Goal: Find specific page/section: Find specific page/section

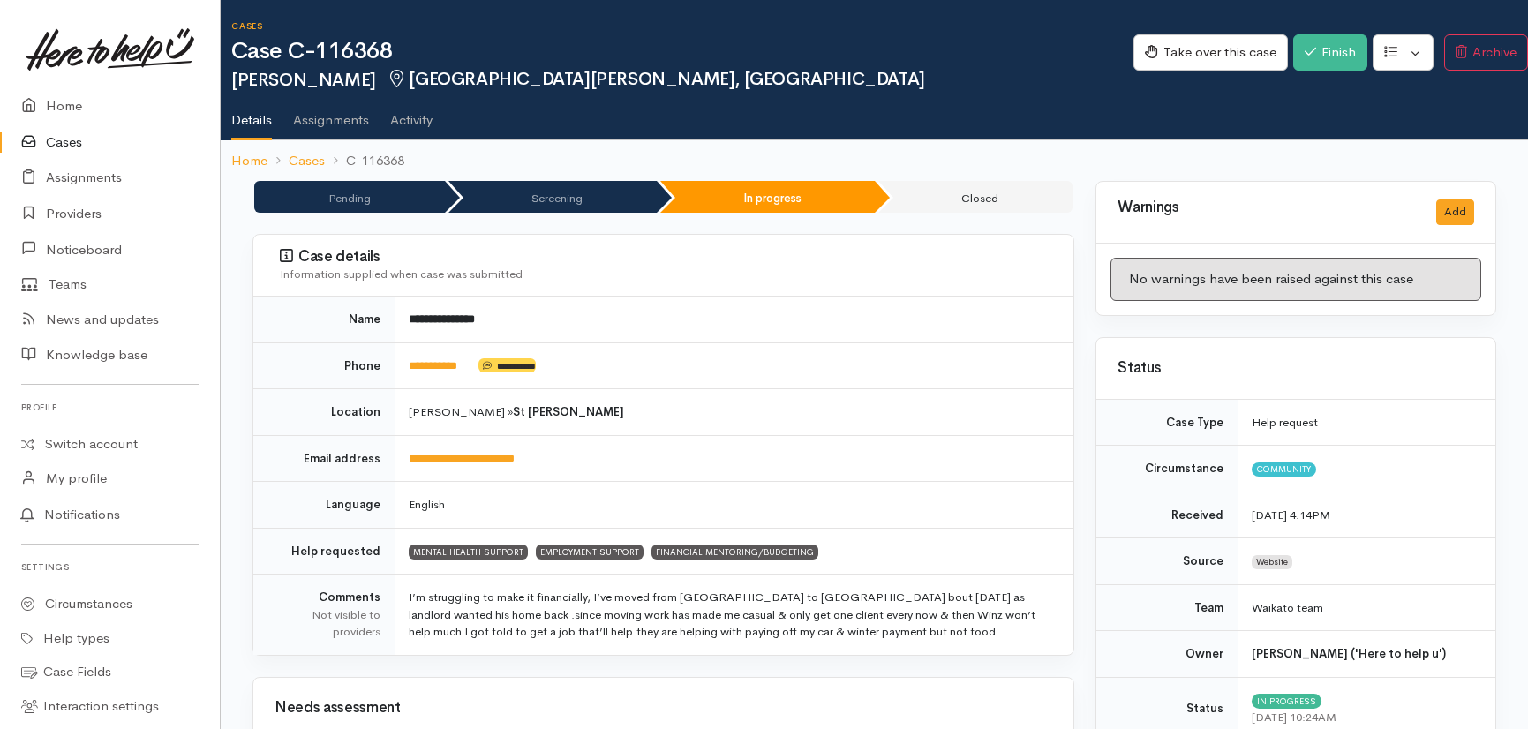
scroll to position [722, 0]
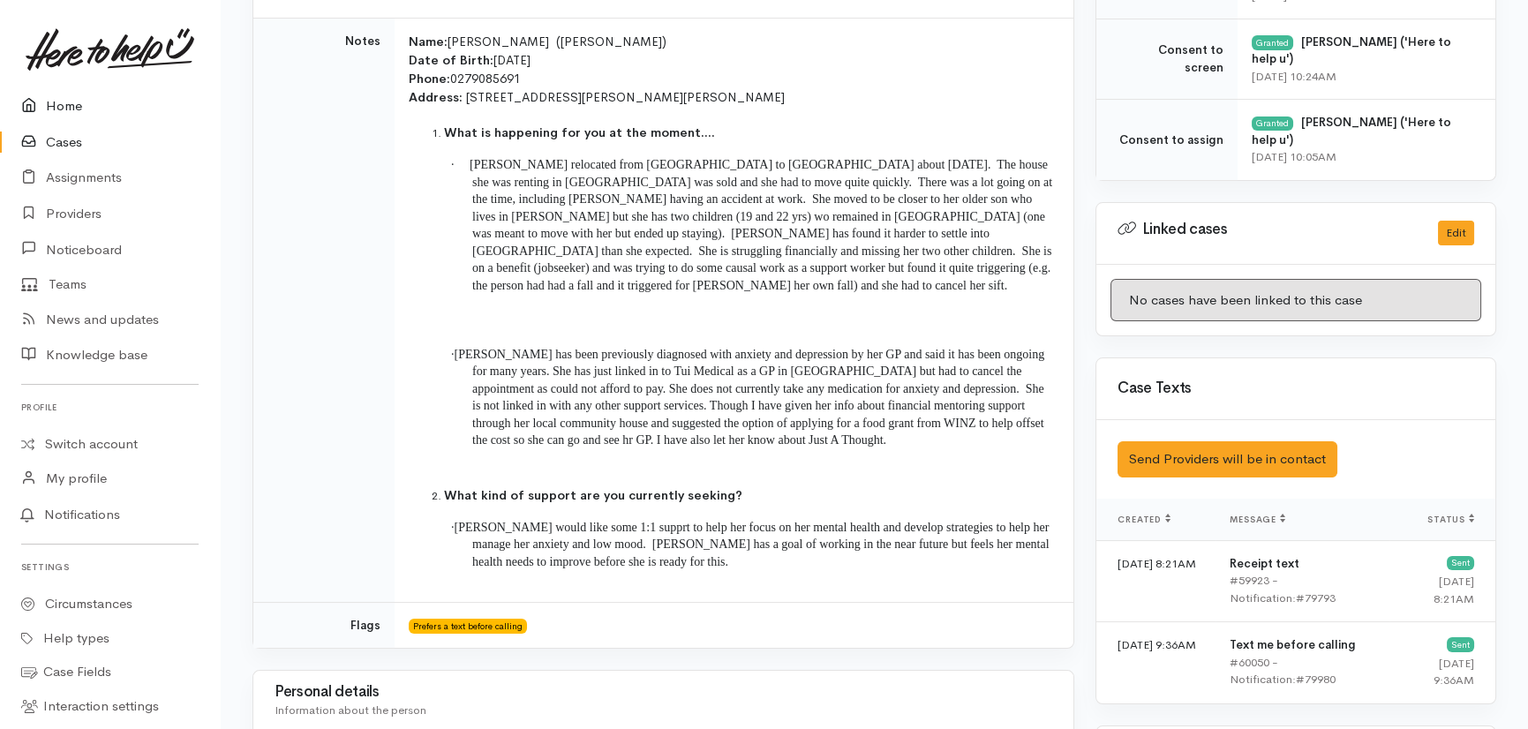
click at [71, 102] on link "Home" at bounding box center [110, 106] width 220 height 36
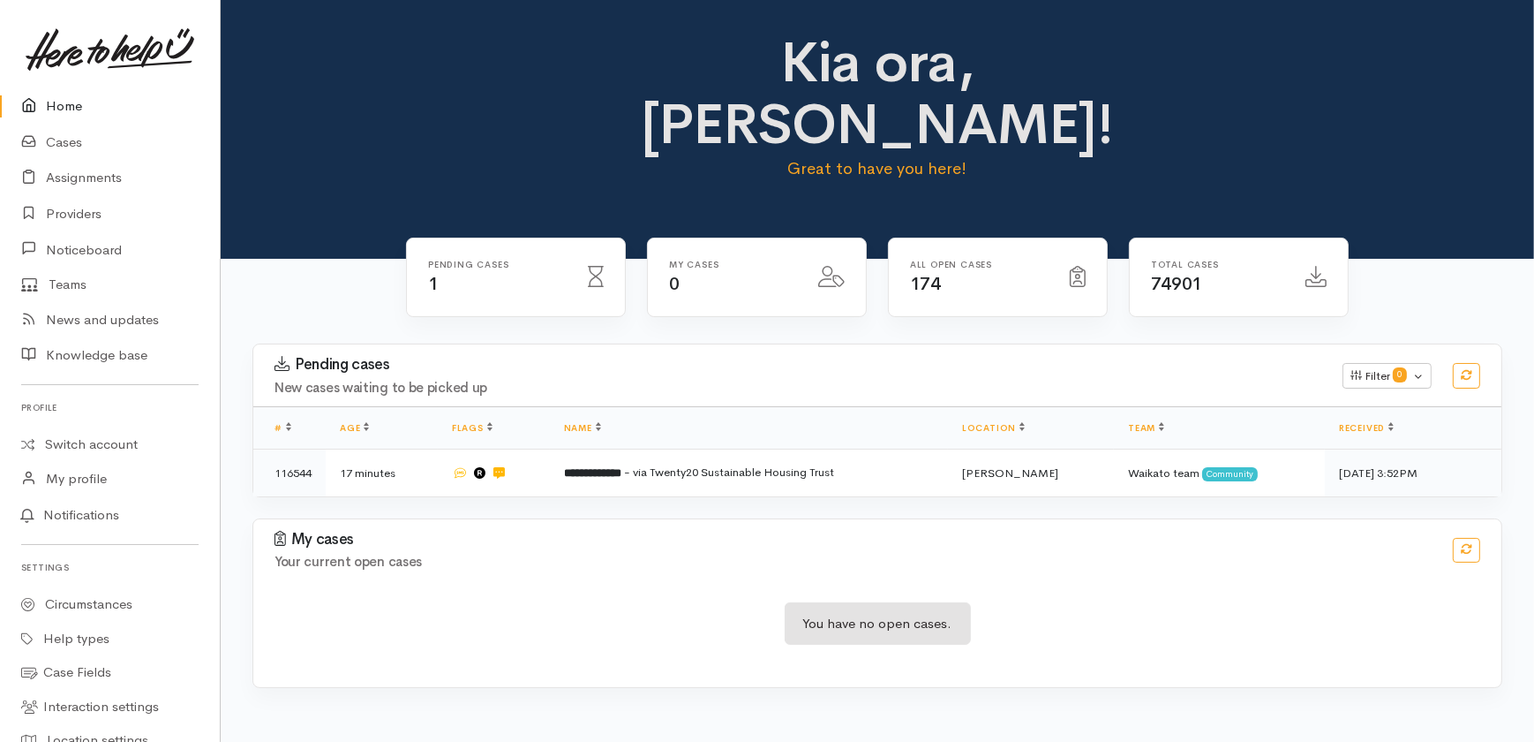
click at [76, 106] on link "Home" at bounding box center [110, 106] width 220 height 36
click at [53, 99] on link "Home" at bounding box center [110, 106] width 220 height 36
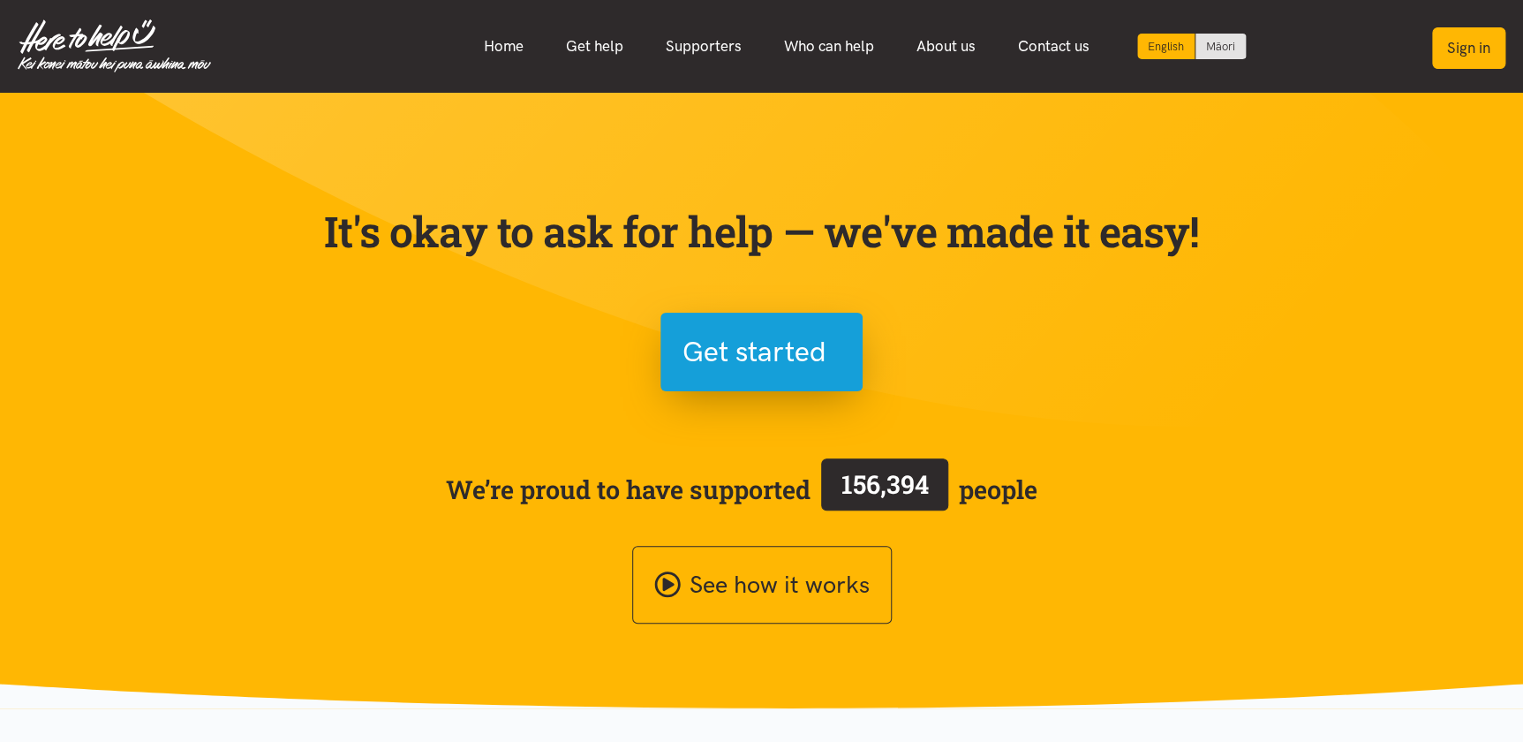
click at [1452, 57] on button "Sign in" at bounding box center [1468, 47] width 73 height 41
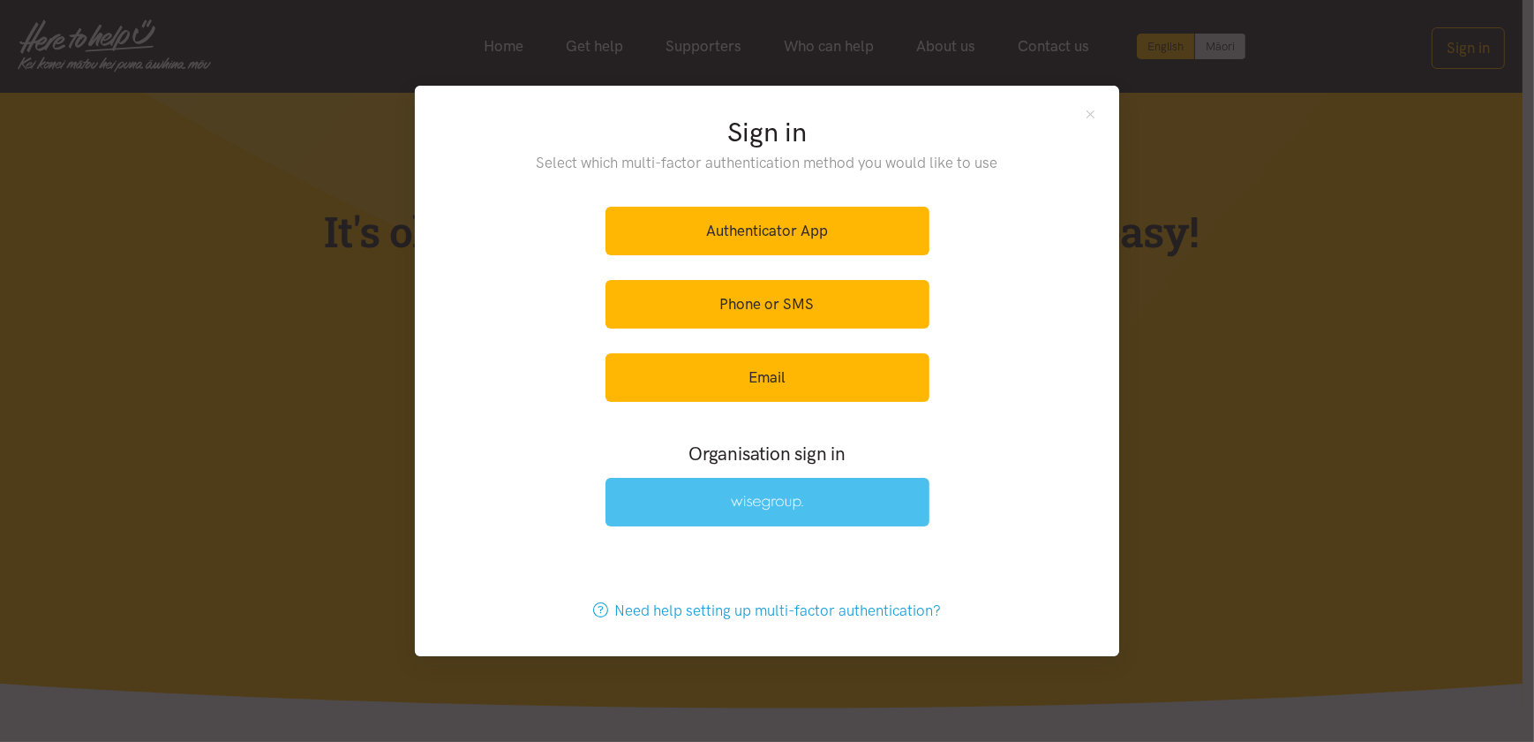
click at [724, 500] on link at bounding box center [768, 502] width 324 height 49
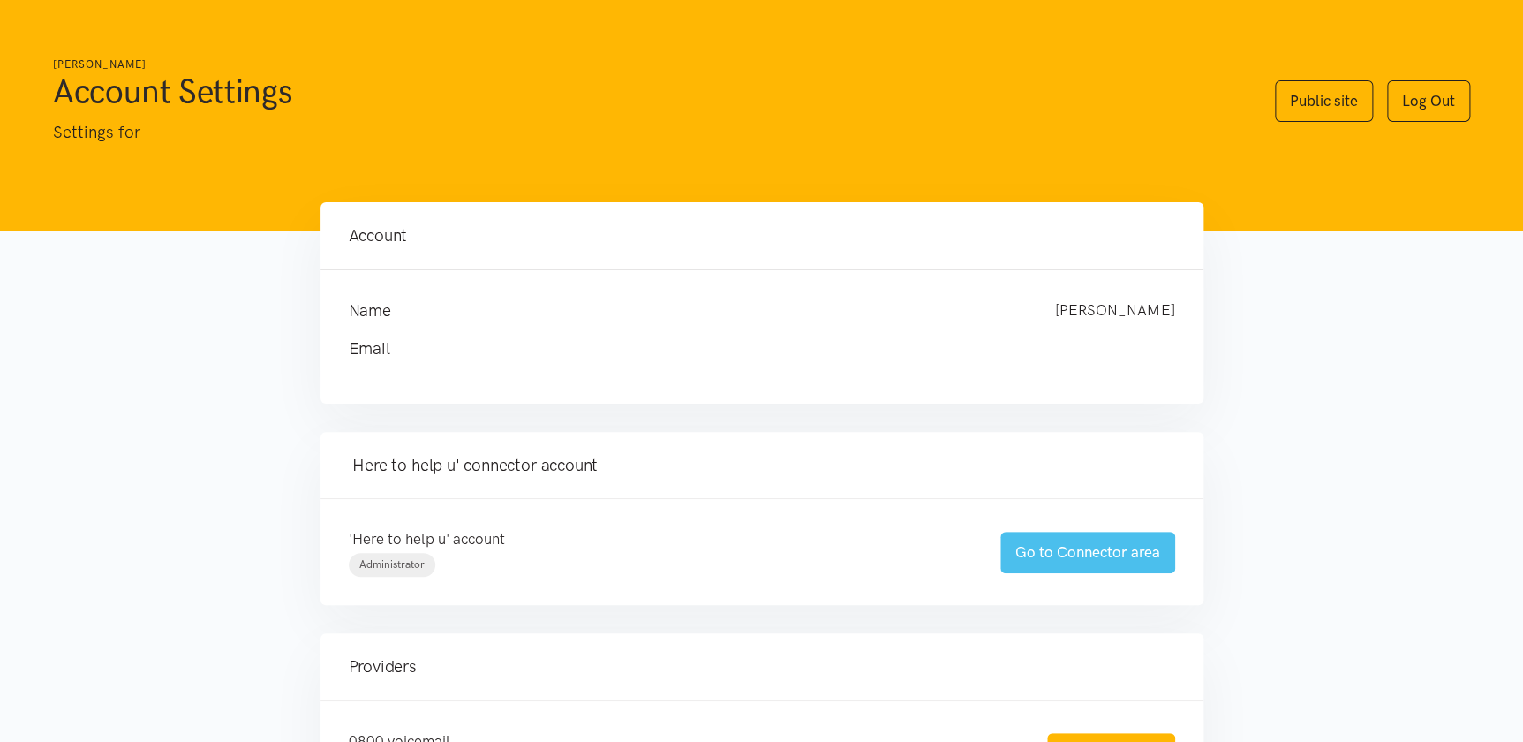
click at [1090, 550] on link "Go to Connector area" at bounding box center [1087, 552] width 175 height 41
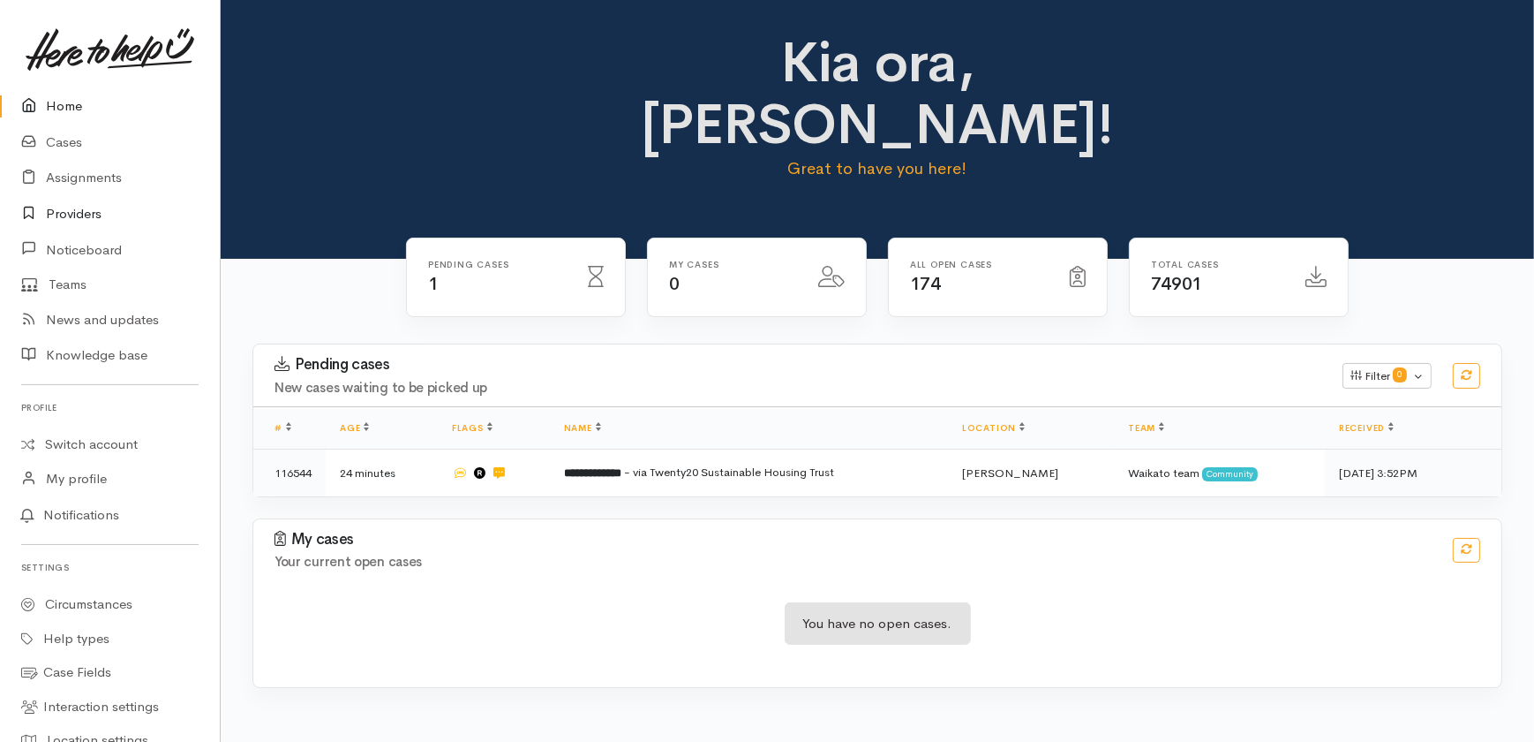
click at [75, 211] on link "Providers" at bounding box center [110, 214] width 220 height 36
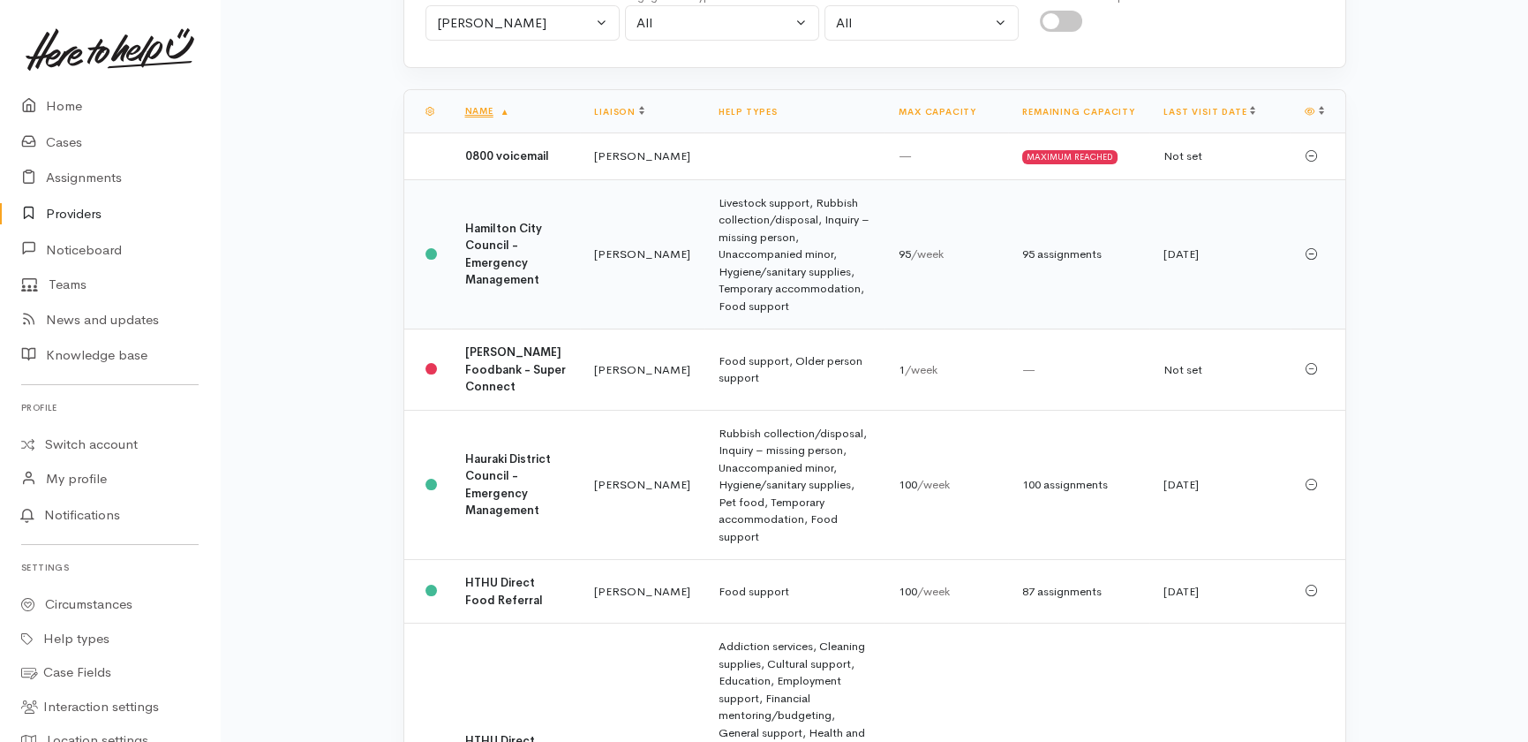
scroll to position [401, 0]
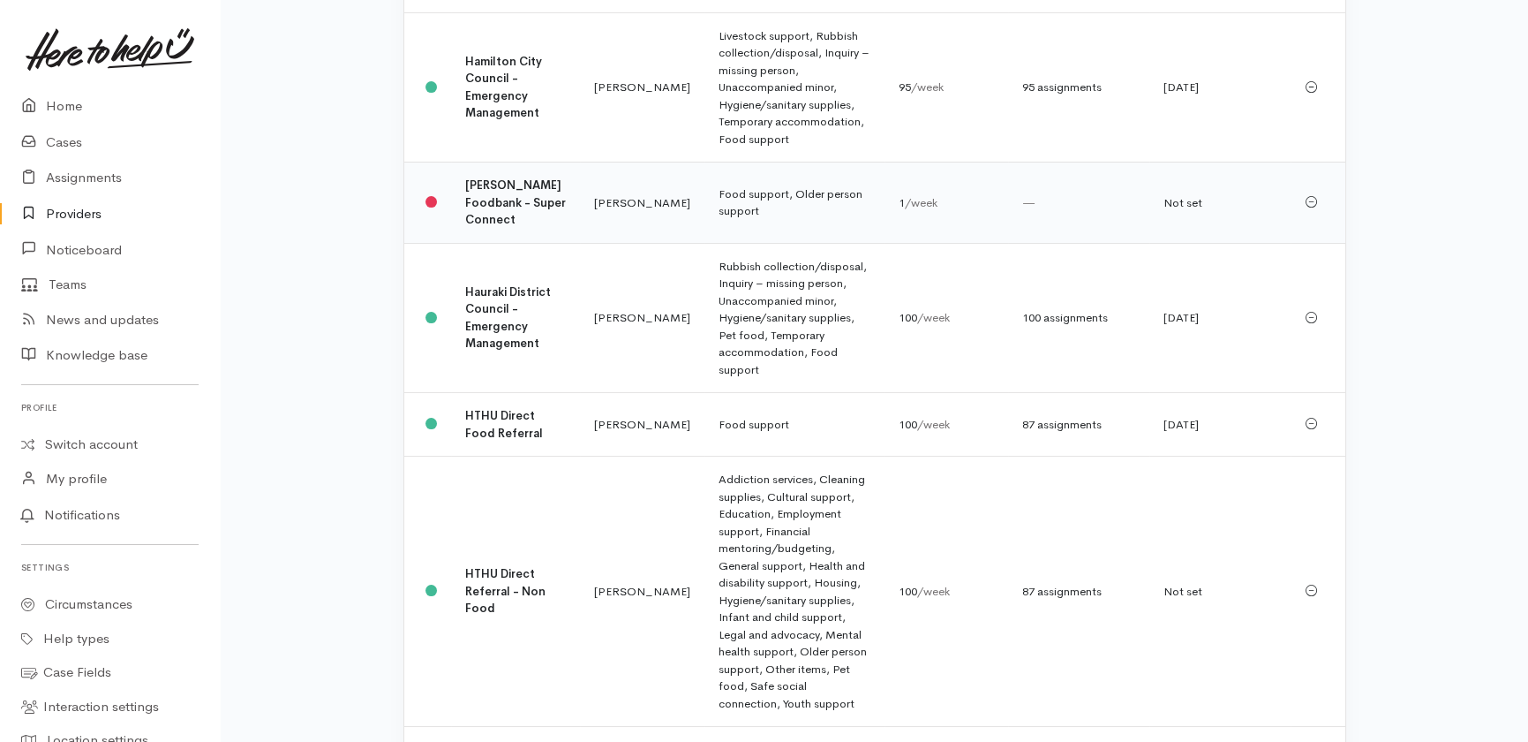
click at [494, 201] on b "[PERSON_NAME] Foodbank - Super Connect" at bounding box center [515, 201] width 101 height 49
